Goal: Use online tool/utility

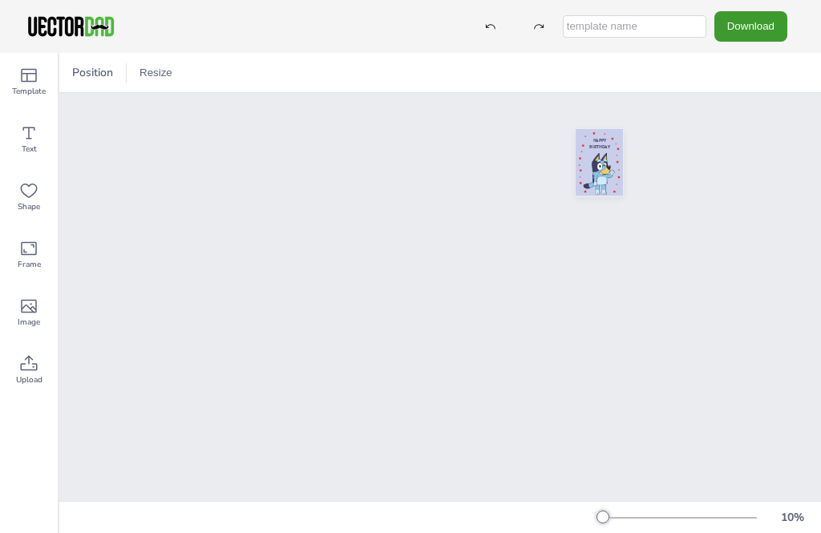
click at [787, 517] on div "10 %" at bounding box center [792, 517] width 39 height 15
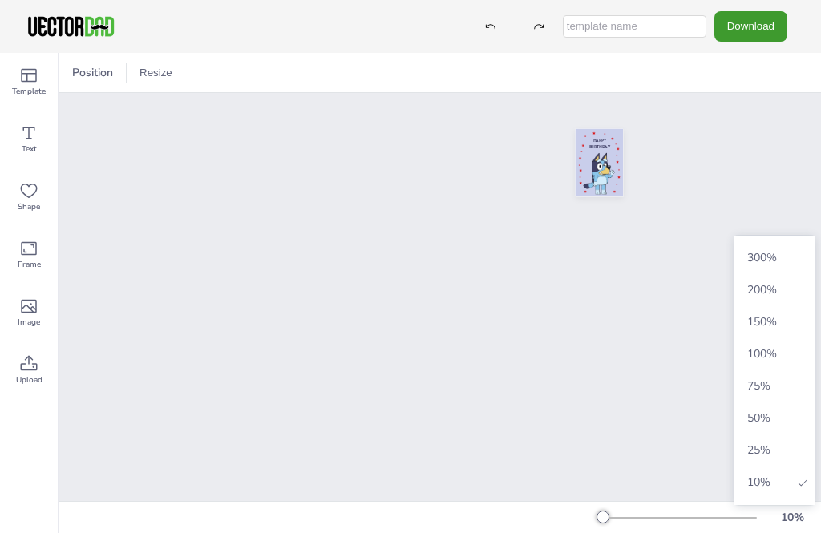
click at [792, 512] on div "10 %" at bounding box center [792, 517] width 39 height 15
click at [761, 379] on span "75 %" at bounding box center [774, 386] width 67 height 15
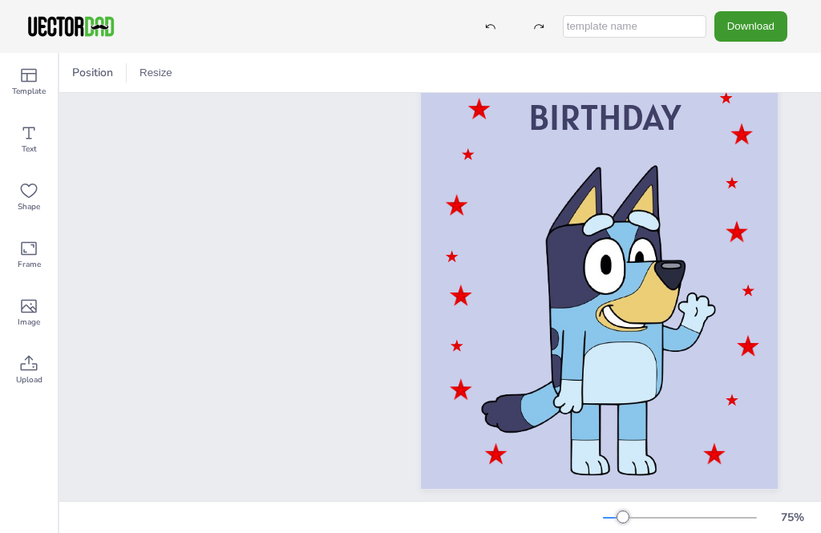
click at [24, 82] on icon at bounding box center [29, 76] width 16 height 14
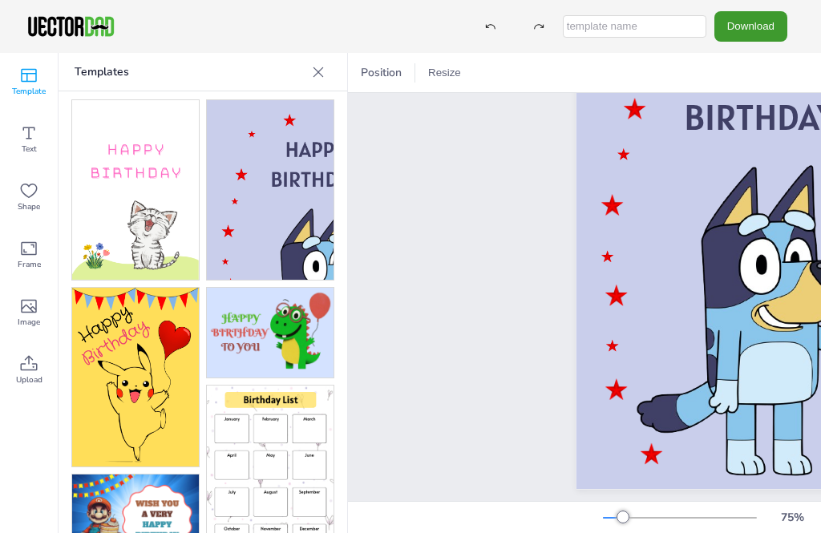
scroll to position [4, 0]
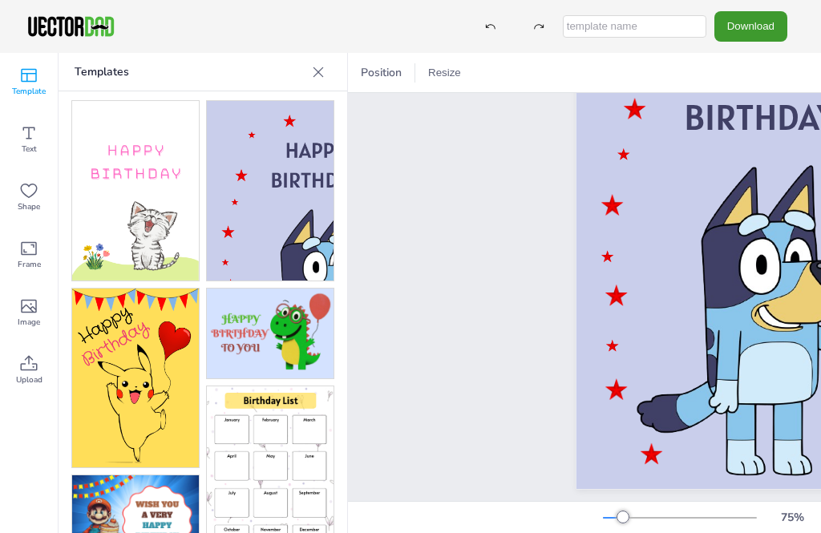
click at [315, 71] on icon at bounding box center [318, 72] width 16 height 16
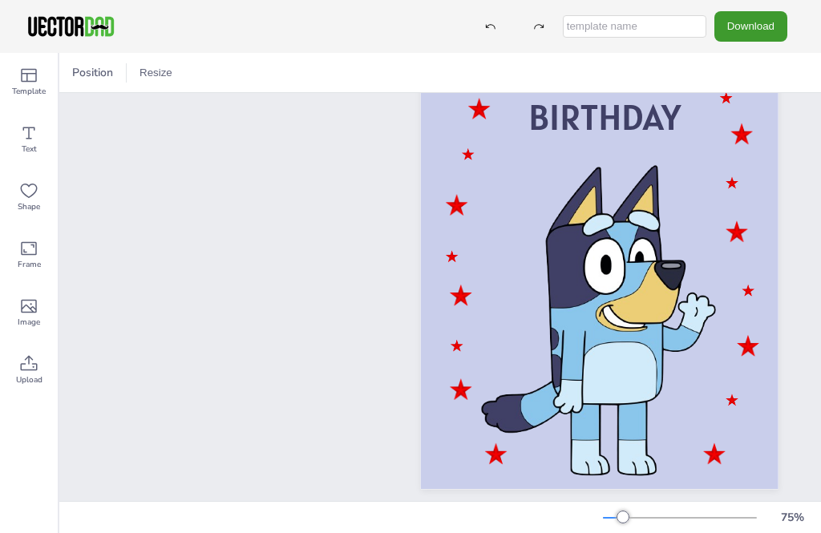
click at [92, 76] on span "Position" at bounding box center [92, 72] width 47 height 15
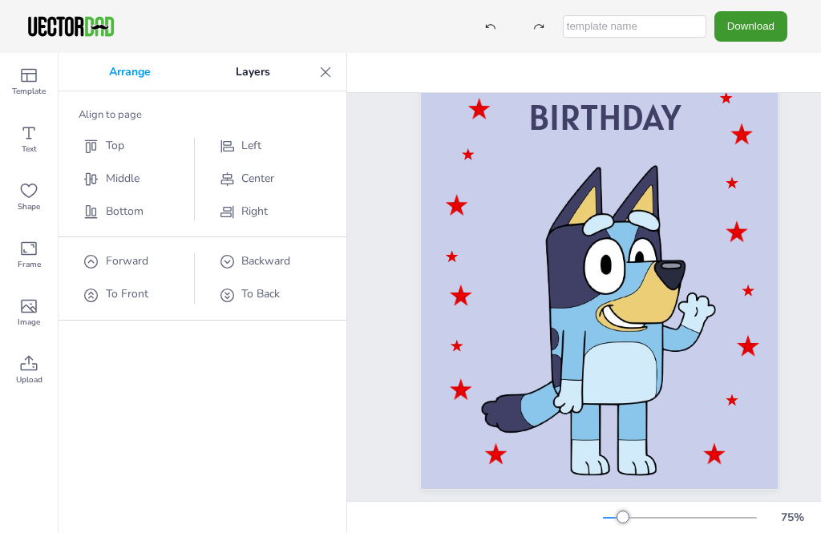
click at [33, 83] on icon at bounding box center [28, 75] width 19 height 19
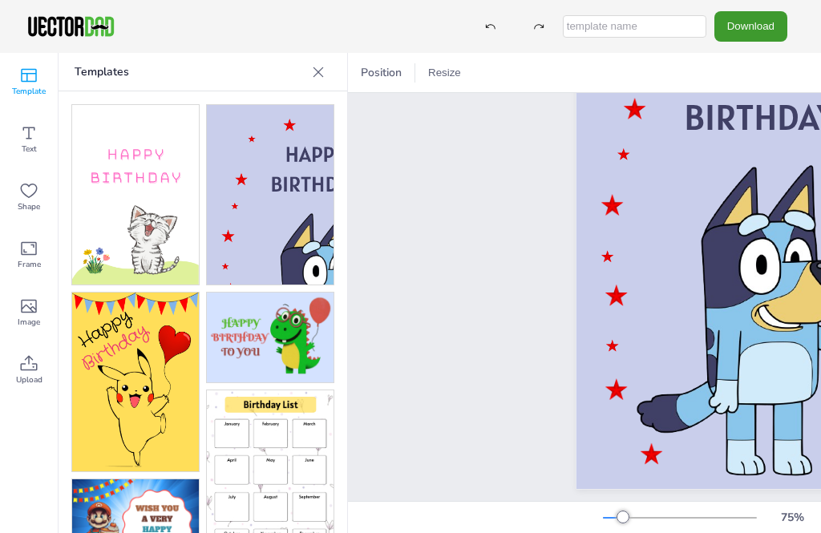
click at [131, 344] on img at bounding box center [135, 383] width 127 height 180
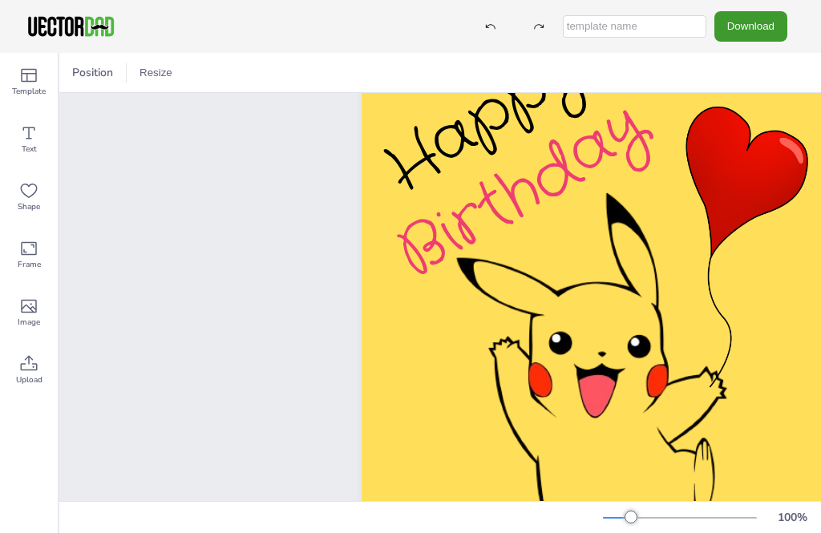
click at [146, 75] on button "Resize" at bounding box center [156, 73] width 46 height 26
click at [74, 153] on div "Happy Birthday" at bounding box center [440, 455] width 762 height 724
click at [154, 66] on button "Resize" at bounding box center [156, 73] width 46 height 26
click at [104, 192] on div "Happy Birthday" at bounding box center [440, 455] width 762 height 724
click at [26, 193] on icon at bounding box center [28, 190] width 19 height 19
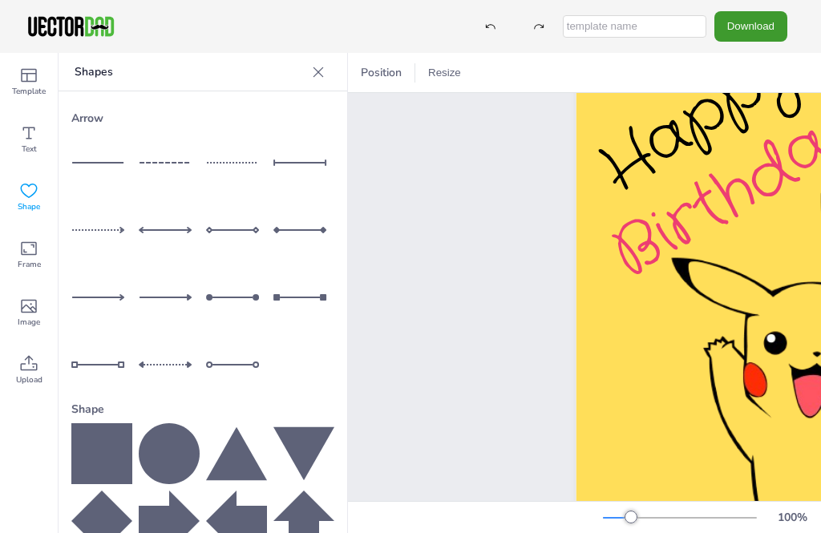
click at [26, 208] on span "Shape" at bounding box center [29, 207] width 22 height 13
click at [26, 261] on span "Frame" at bounding box center [29, 264] width 23 height 13
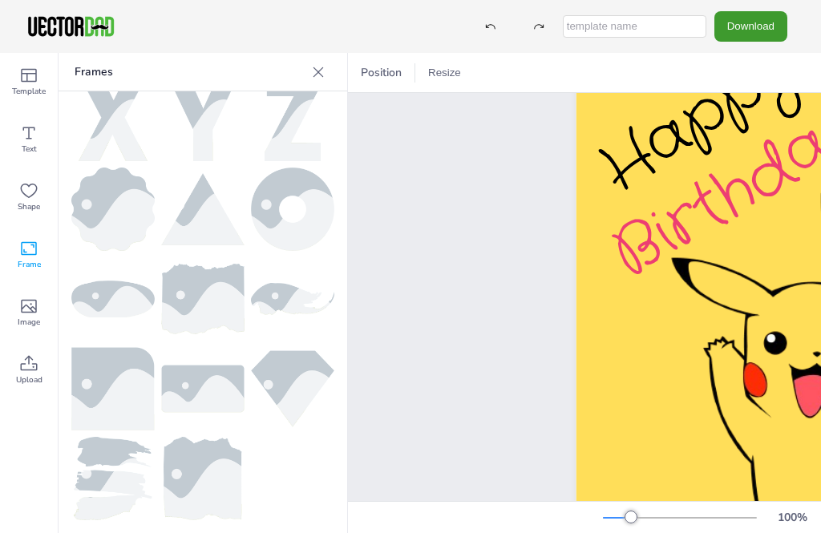
scroll to position [835, 0]
click at [17, 378] on span "Upload" at bounding box center [29, 380] width 26 height 13
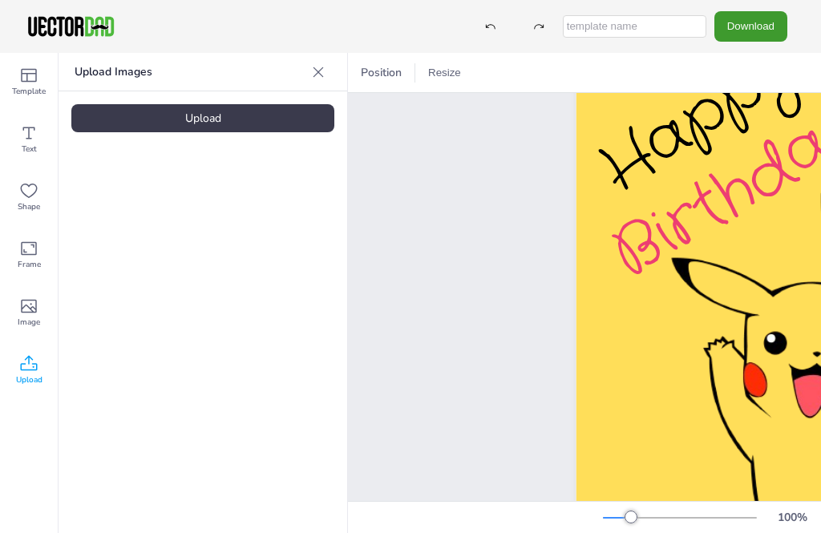
click at [25, 314] on icon at bounding box center [28, 306] width 19 height 19
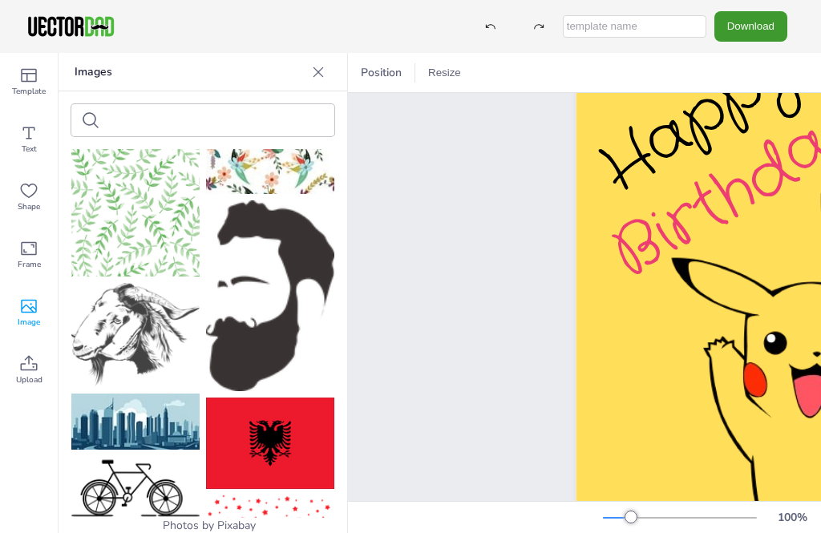
scroll to position [927, 0]
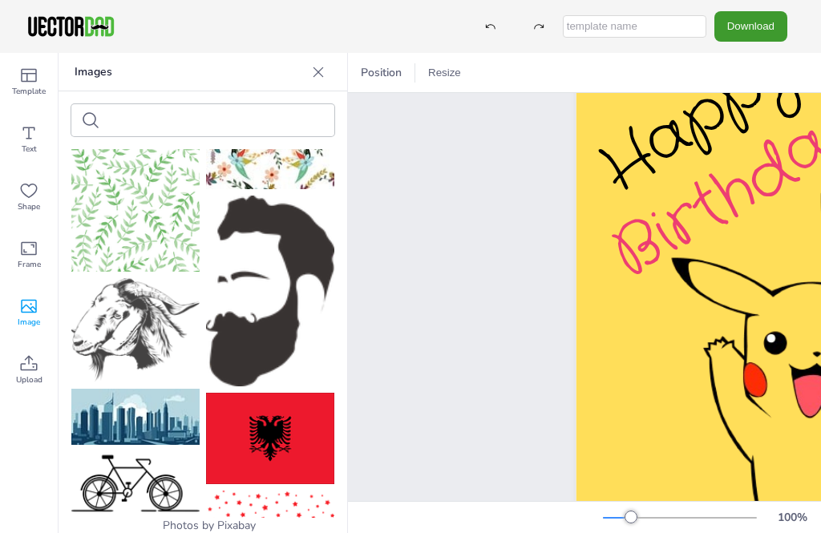
click at [26, 246] on icon at bounding box center [28, 248] width 19 height 19
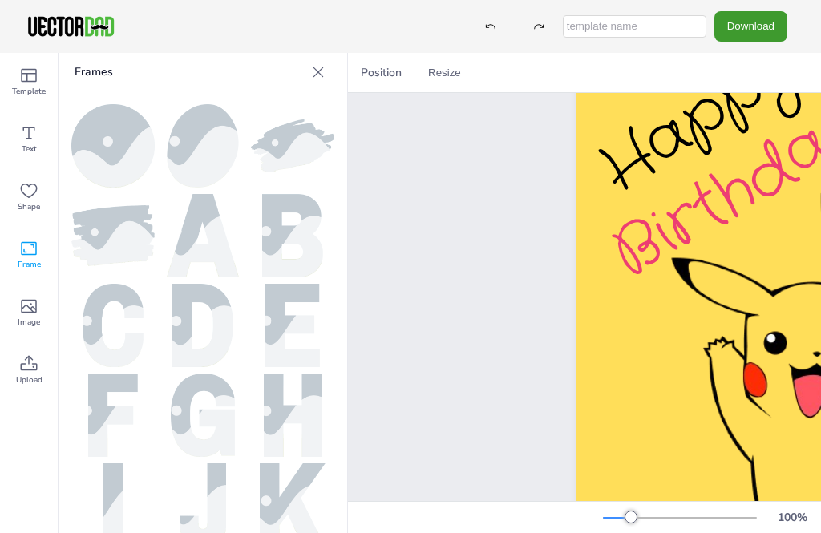
click at [30, 89] on span "Template" at bounding box center [29, 91] width 34 height 13
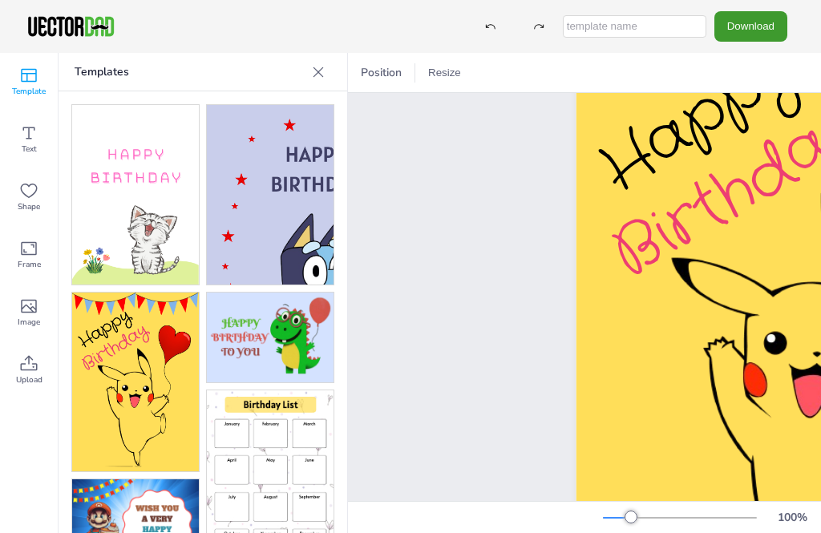
click at [723, 373] on div at bounding box center [823, 342] width 342 height 606
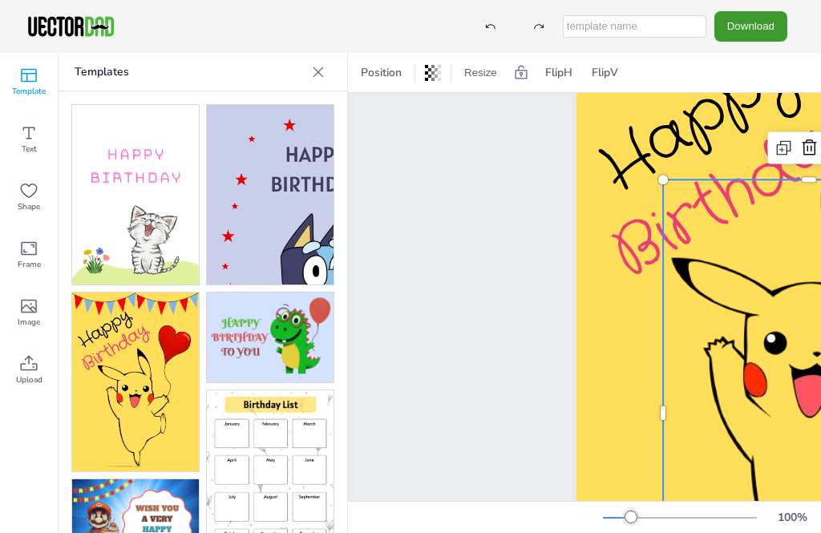
click at [671, 68] on div "Position Resize A4 (8.25in x 11.75in) FlipH FlipV" at bounding box center [584, 72] width 473 height 39
click at [331, 75] on div at bounding box center [319, 72] width 26 height 26
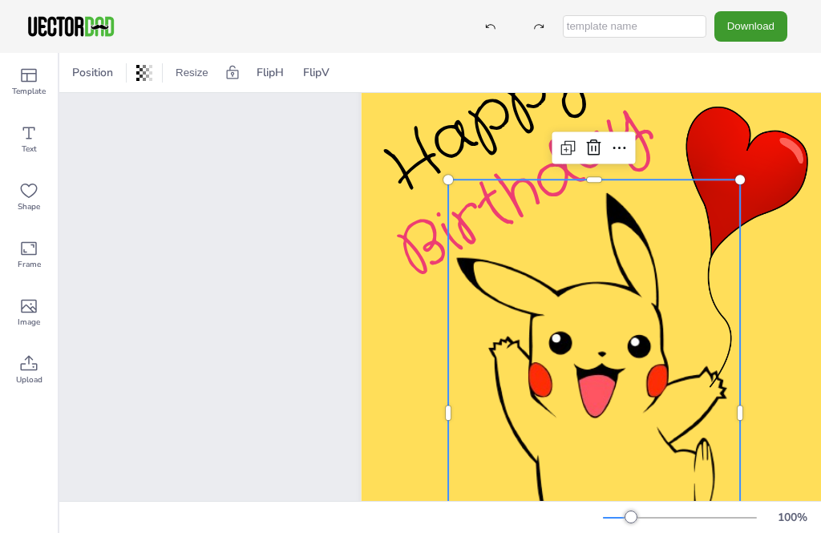
click at [115, 197] on div "Happy Birthday" at bounding box center [440, 455] width 762 height 724
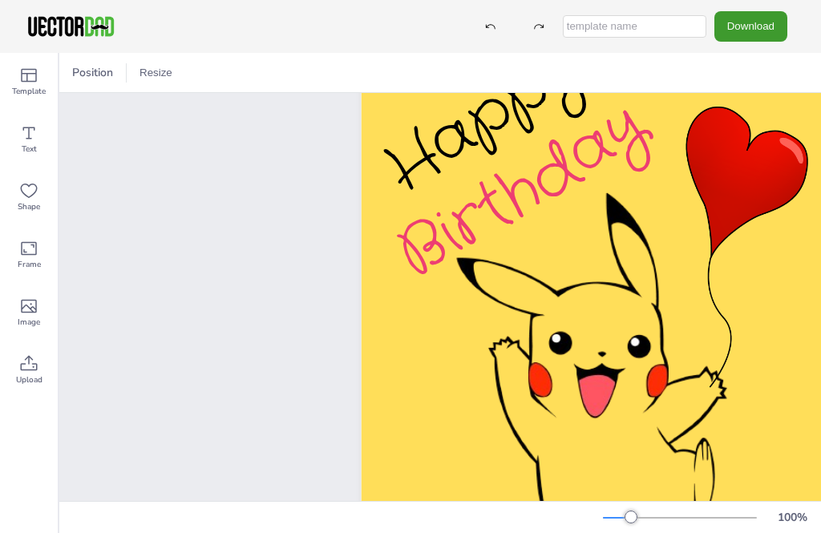
click at [755, 22] on button "Download" at bounding box center [751, 26] width 73 height 30
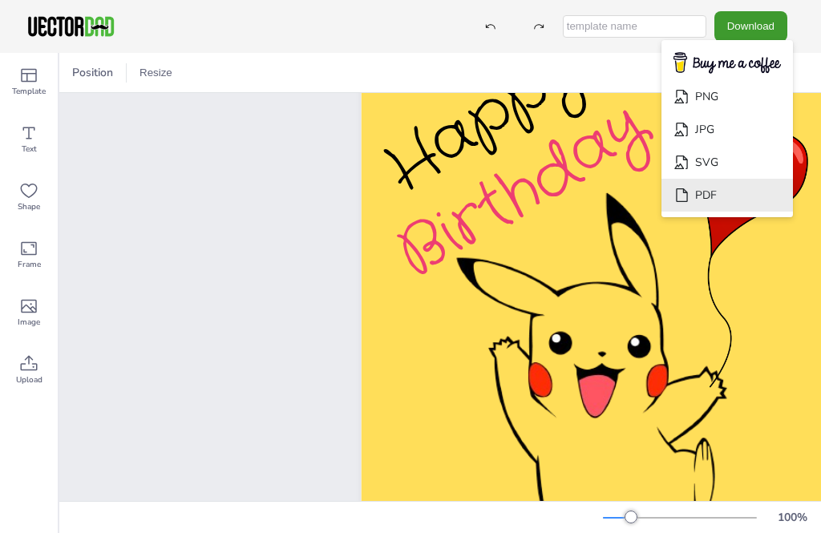
click at [732, 193] on li "PDF" at bounding box center [728, 195] width 132 height 33
